Goal: Find specific page/section: Find specific page/section

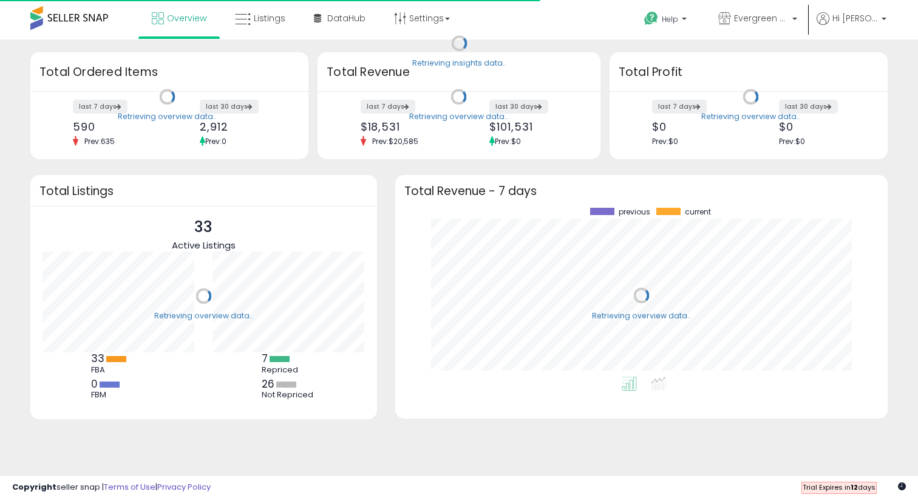
scroll to position [169, 468]
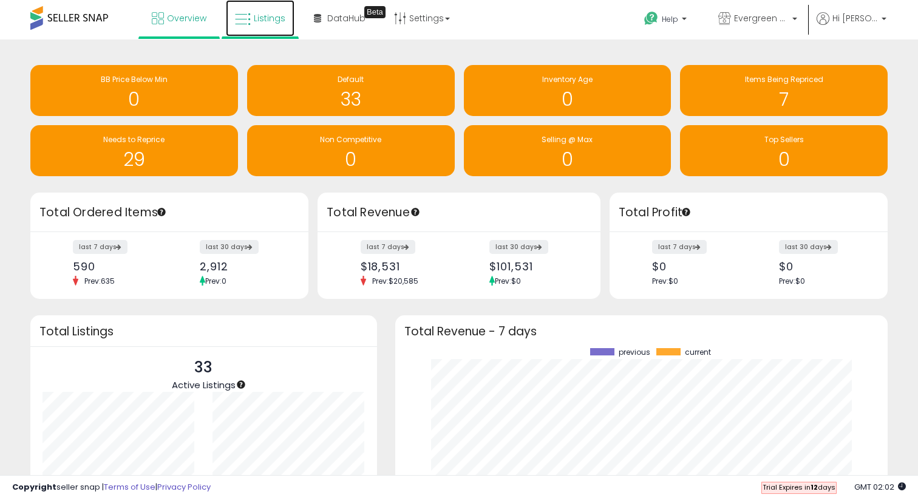
click at [265, 15] on span "Listings" at bounding box center [270, 18] width 32 height 12
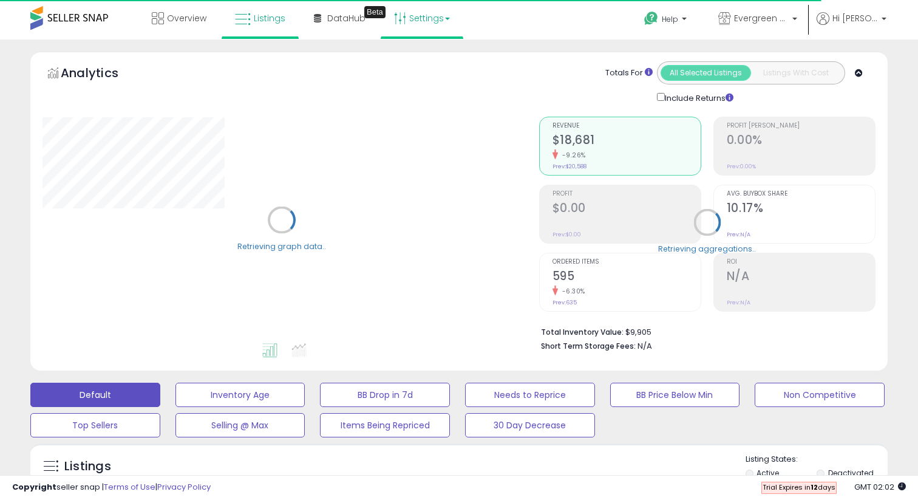
click at [423, 16] on link "Settings" at bounding box center [422, 18] width 74 height 36
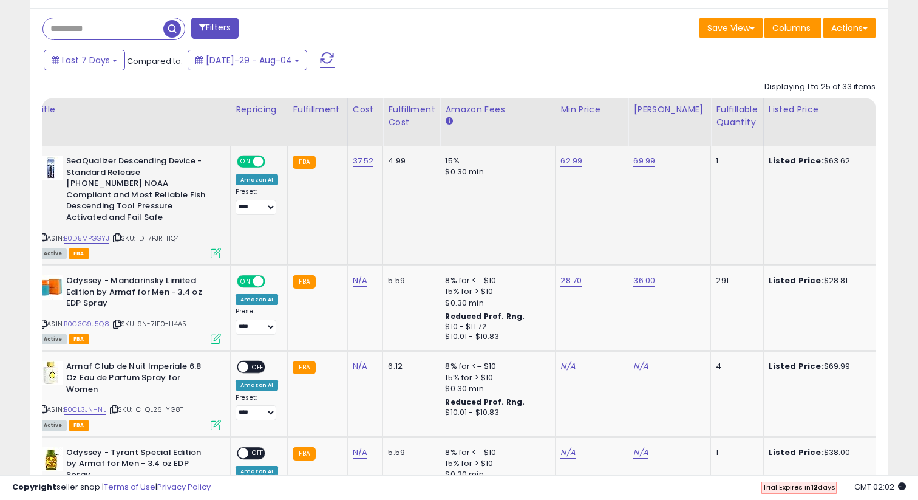
scroll to position [0, 45]
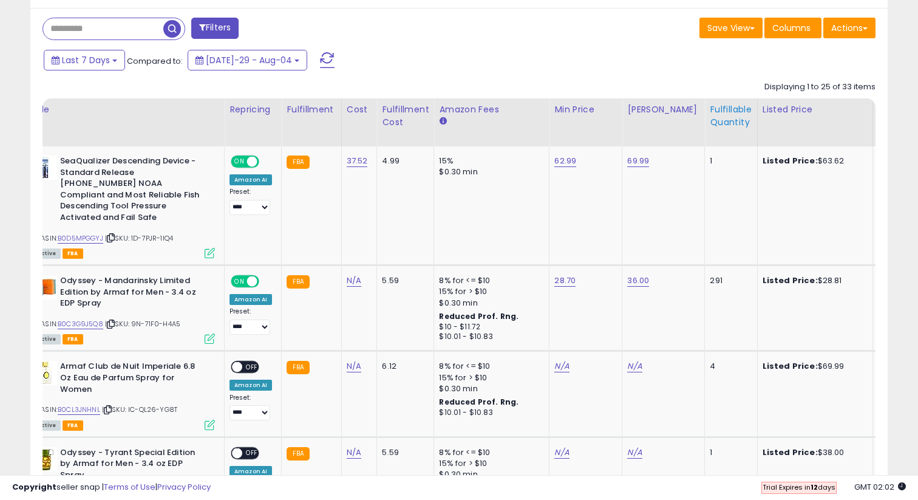
click at [719, 134] on th "Fulfillable Quantity" at bounding box center [731, 122] width 52 height 48
click at [717, 118] on div "Fulfillable Quantity" at bounding box center [731, 116] width 42 height 26
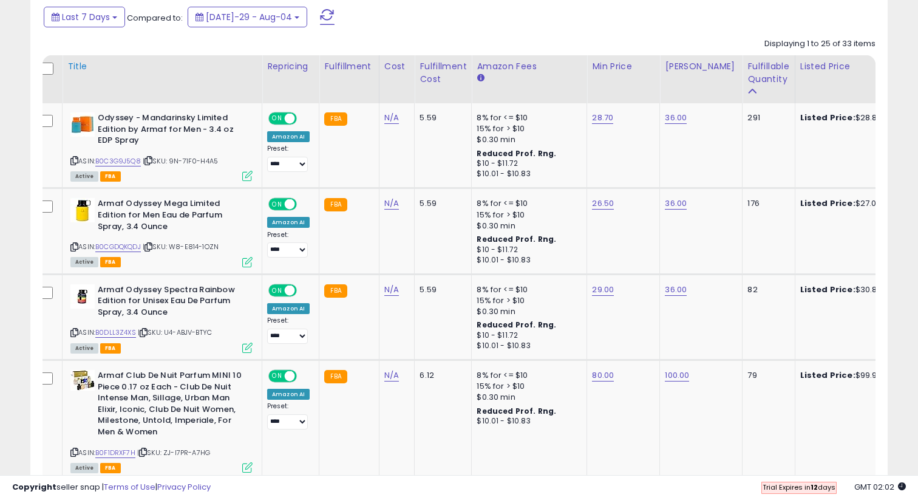
scroll to position [0, 0]
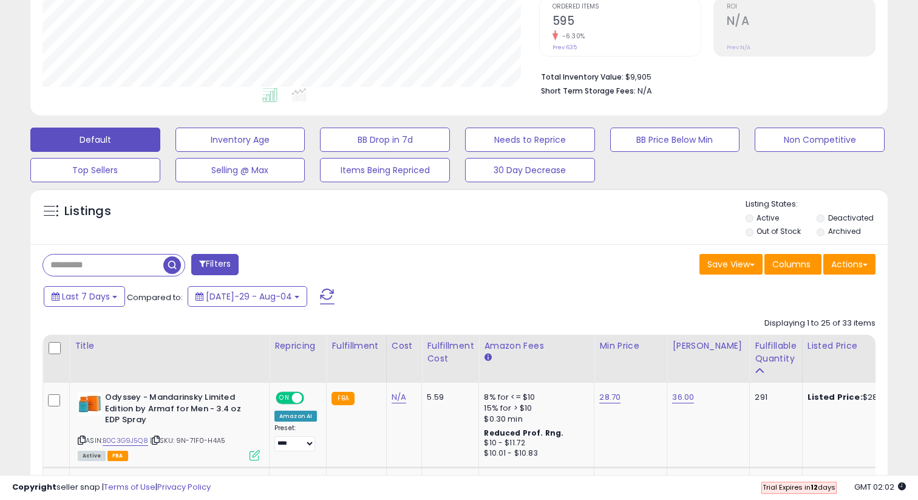
click at [98, 254] on input "text" at bounding box center [103, 264] width 120 height 21
type input "***"
